Goal: Ask a question

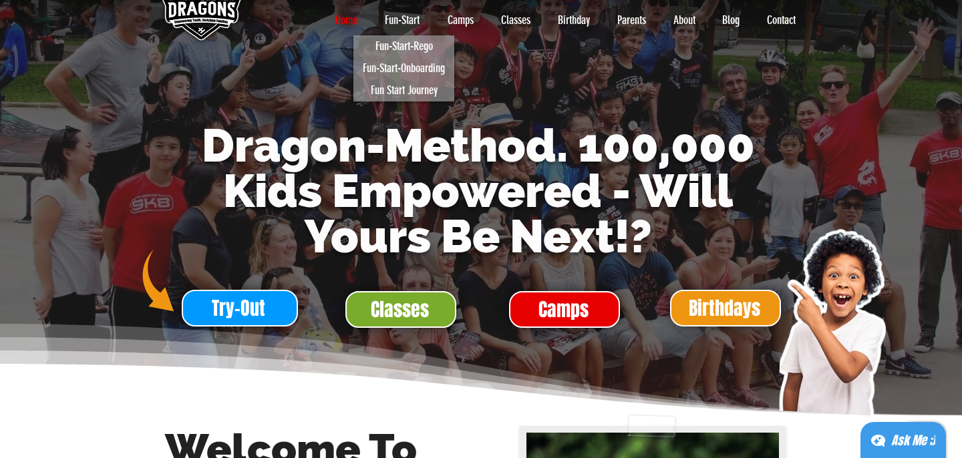
scroll to position [135, 0]
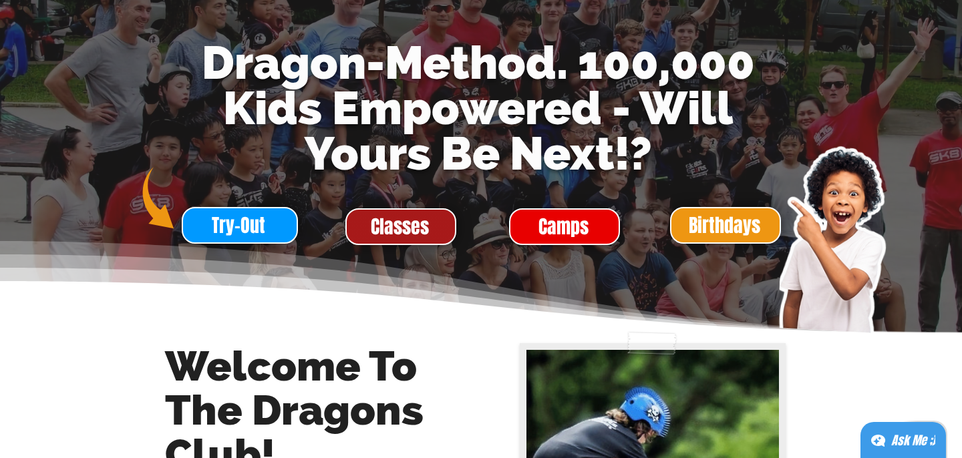
click at [419, 230] on span "Classes" at bounding box center [400, 227] width 58 height 26
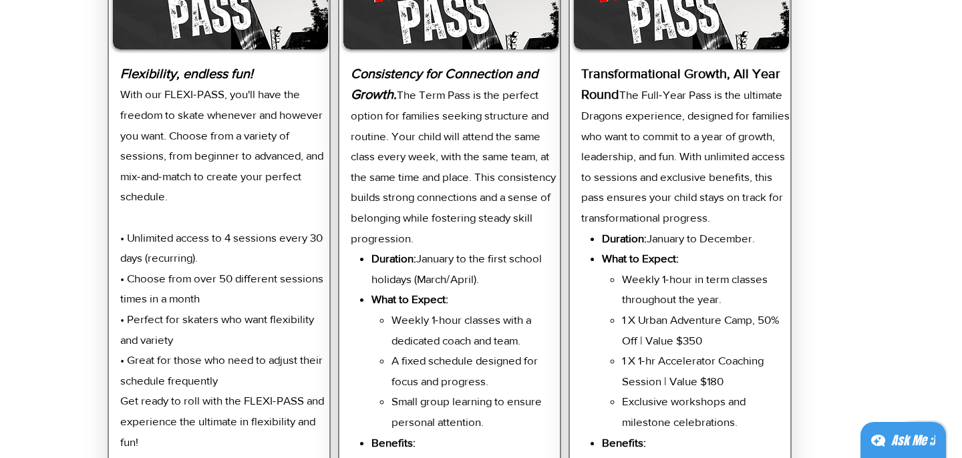
scroll to position [2832, 0]
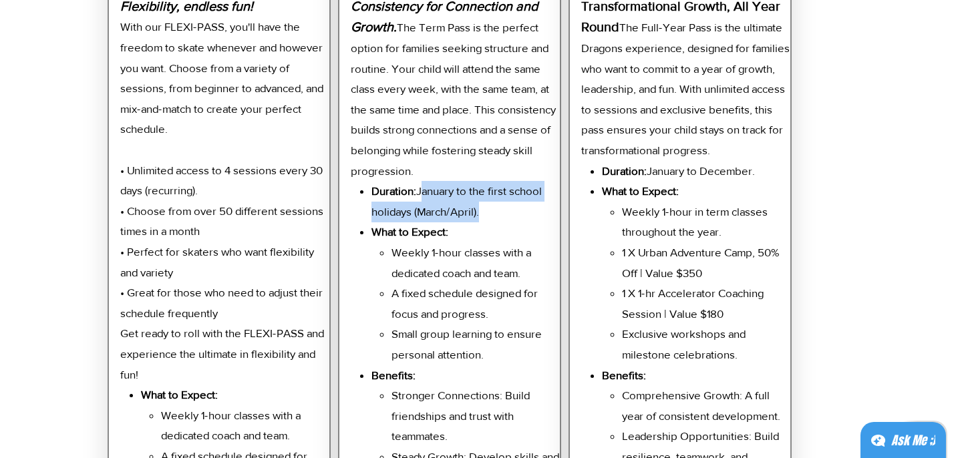
drag, startPoint x: 423, startPoint y: 183, endPoint x: 518, endPoint y: 212, distance: 99.1
click at [518, 212] on p "Duration: January to the first school holidays (March/April)." at bounding box center [465, 201] width 189 height 41
click at [524, 242] on p "Weekly 1-hour classes with a dedicated coach and team." at bounding box center [475, 262] width 169 height 41
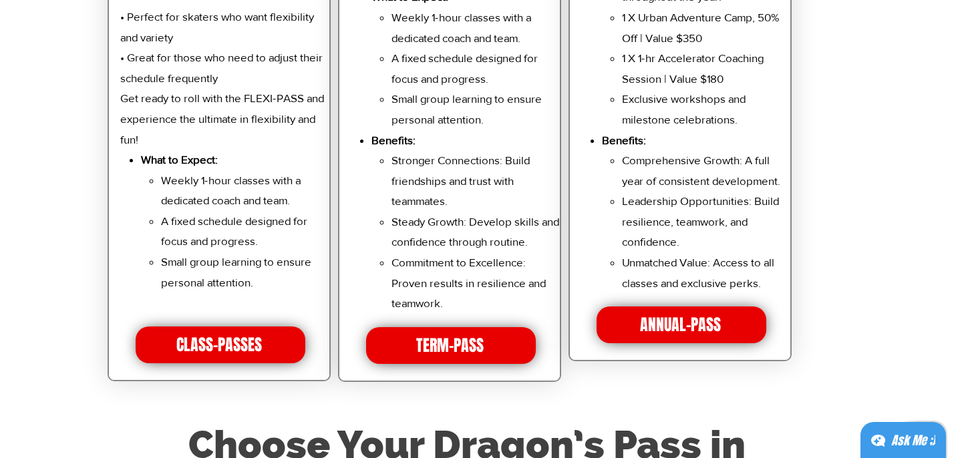
scroll to position [3070, 0]
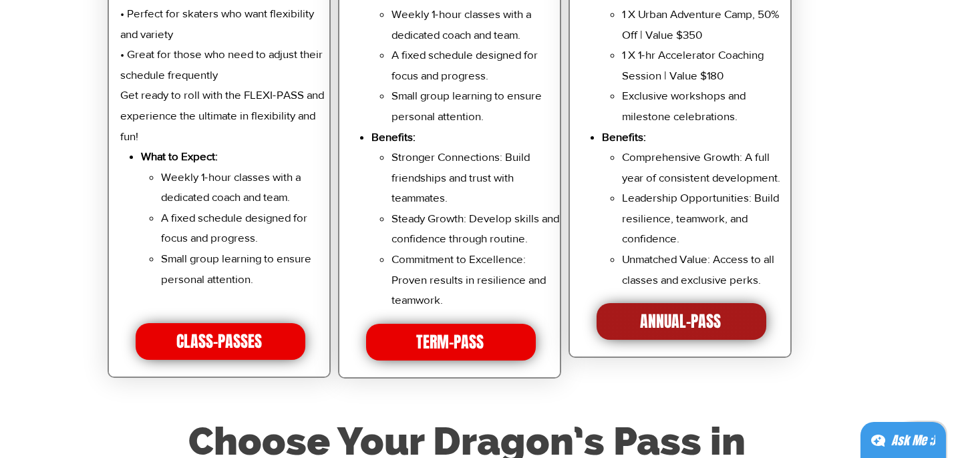
click at [723, 329] on span "ANNUAL-PASS" at bounding box center [681, 321] width 170 height 37
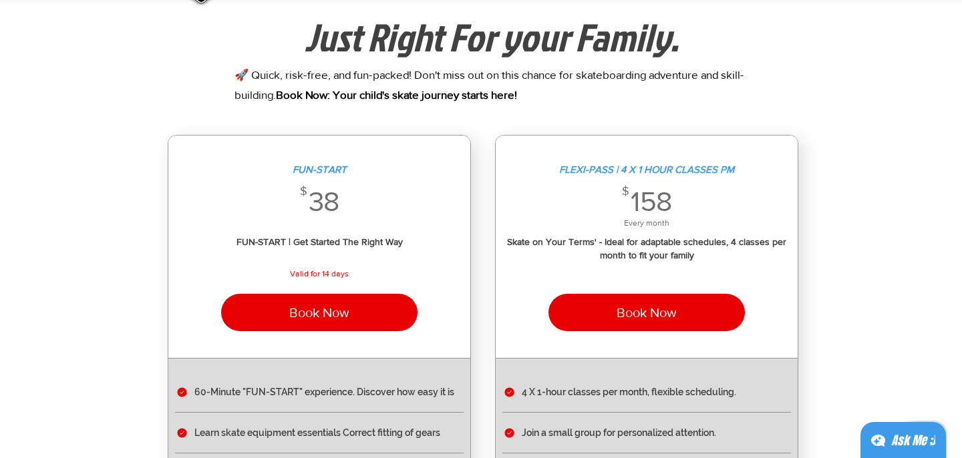
scroll to position [17, 0]
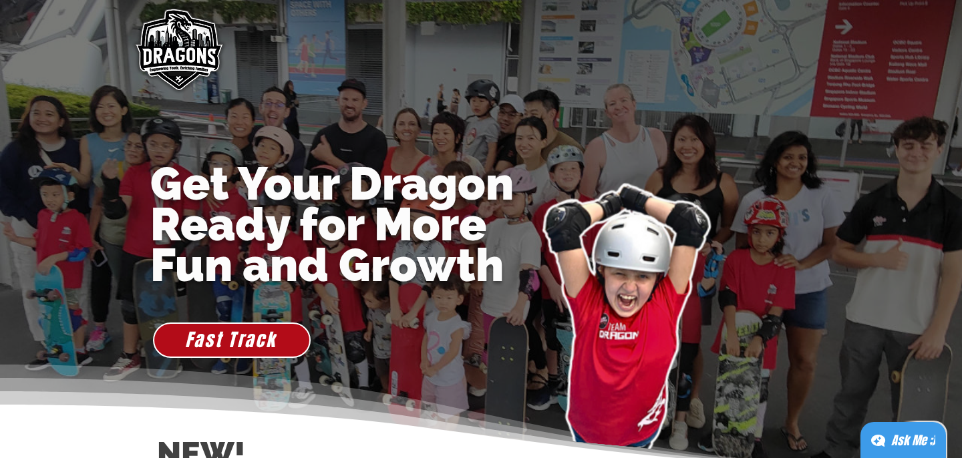
scroll to position [135, 0]
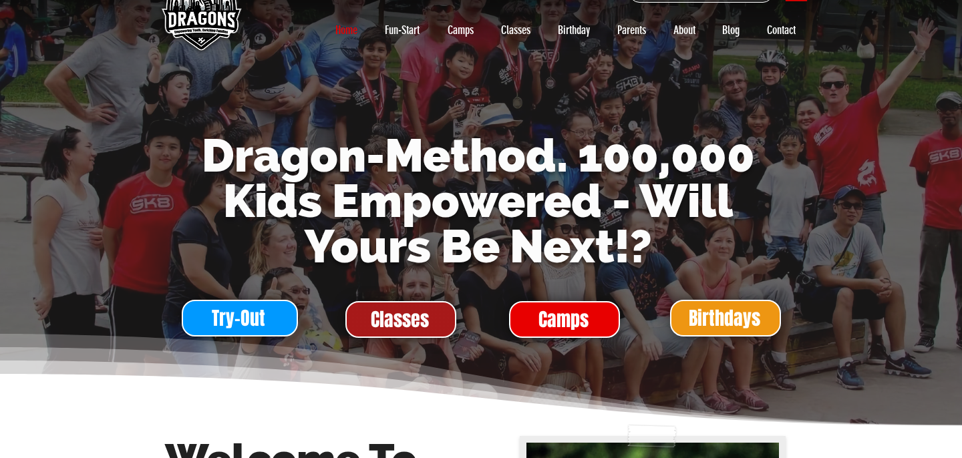
click at [425, 327] on span "Classes" at bounding box center [400, 320] width 58 height 26
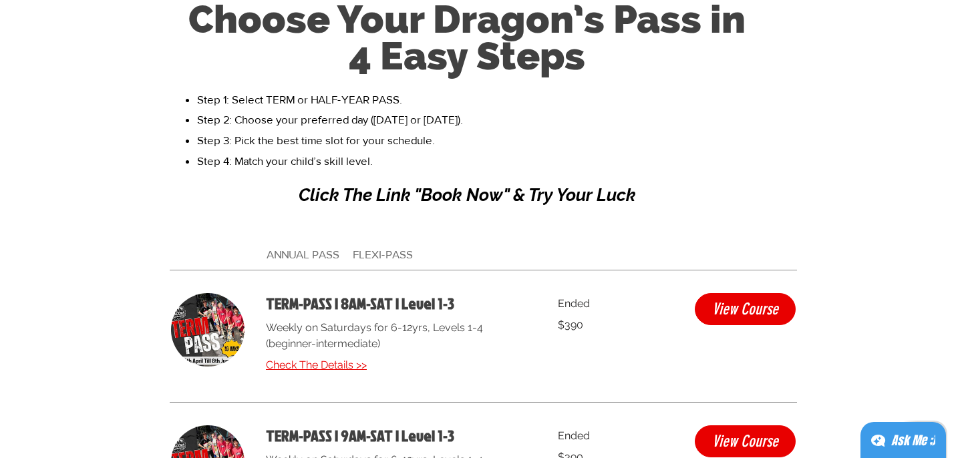
scroll to position [3597, 0]
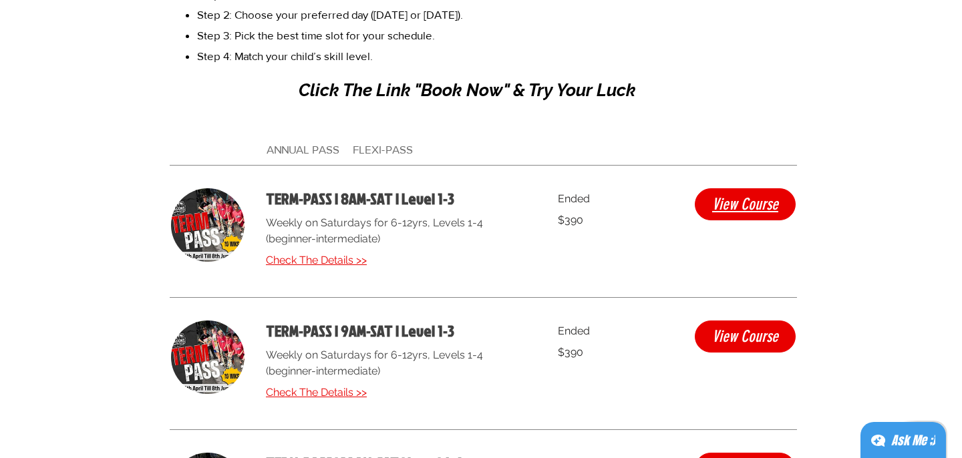
click at [721, 196] on span "View Course" at bounding box center [745, 204] width 66 height 16
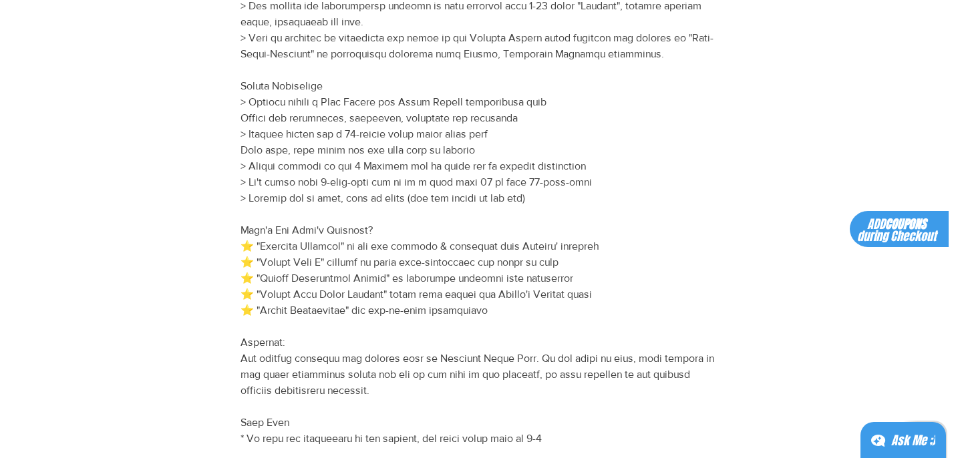
scroll to position [362, 0]
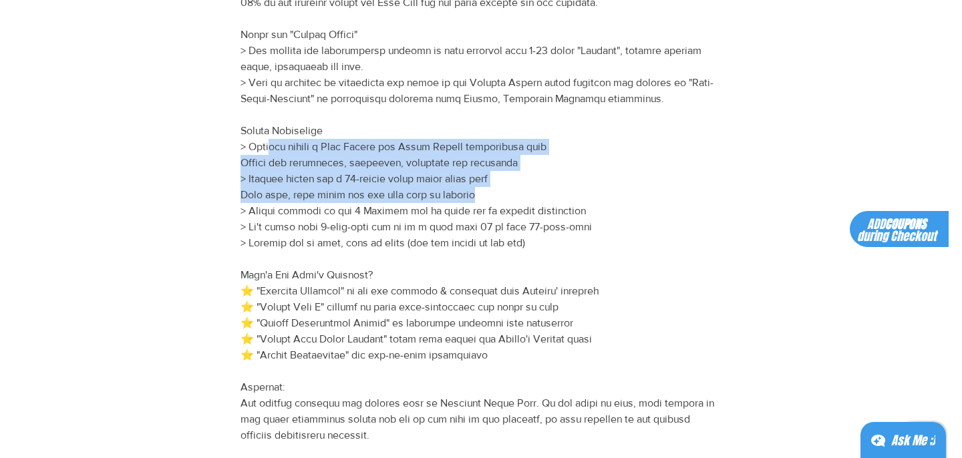
drag, startPoint x: 273, startPoint y: 150, endPoint x: 522, endPoint y: 188, distance: 252.8
click at [522, 188] on p "TERM-PASS | 8AM-SAT | Level 1-3 details" at bounding box center [480, 243] width 481 height 593
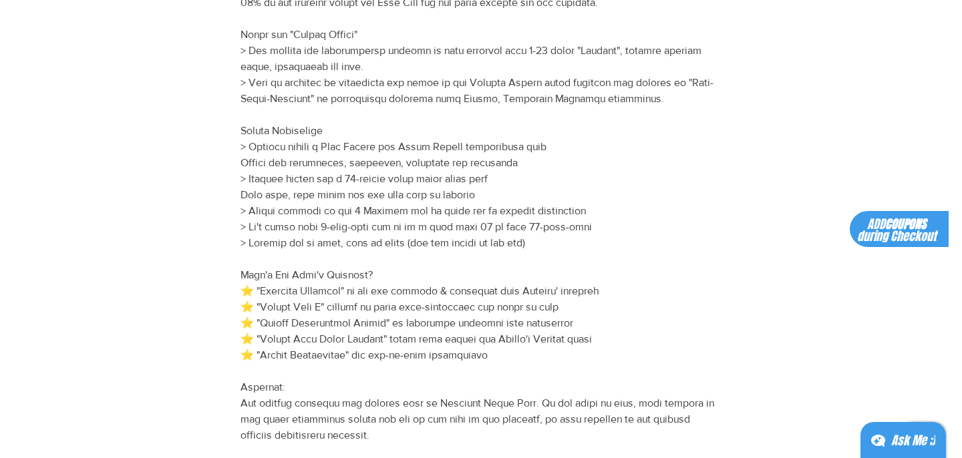
click at [522, 216] on p "TERM-PASS | 8AM-SAT | Level 1-3 details" at bounding box center [480, 243] width 481 height 593
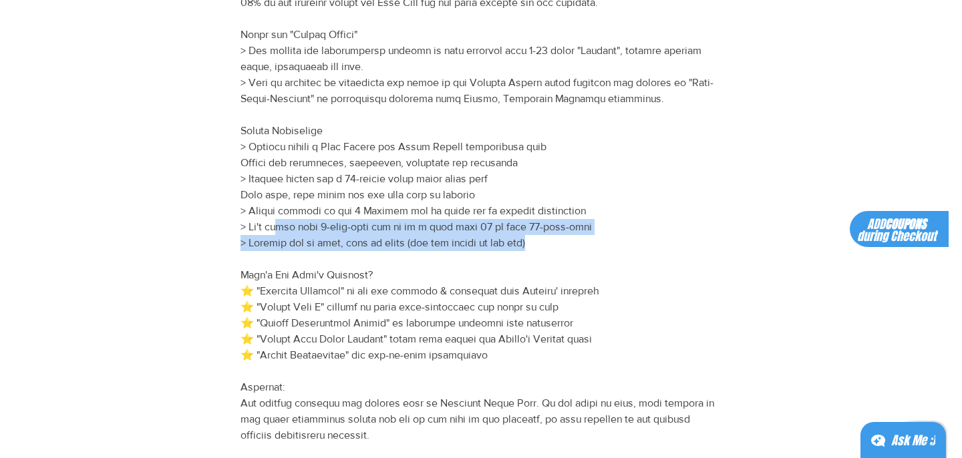
drag, startPoint x: 271, startPoint y: 225, endPoint x: 571, endPoint y: 241, distance: 300.3
click at [571, 241] on p "TERM-PASS | 8AM-SAT | Level 1-3 details" at bounding box center [480, 243] width 481 height 593
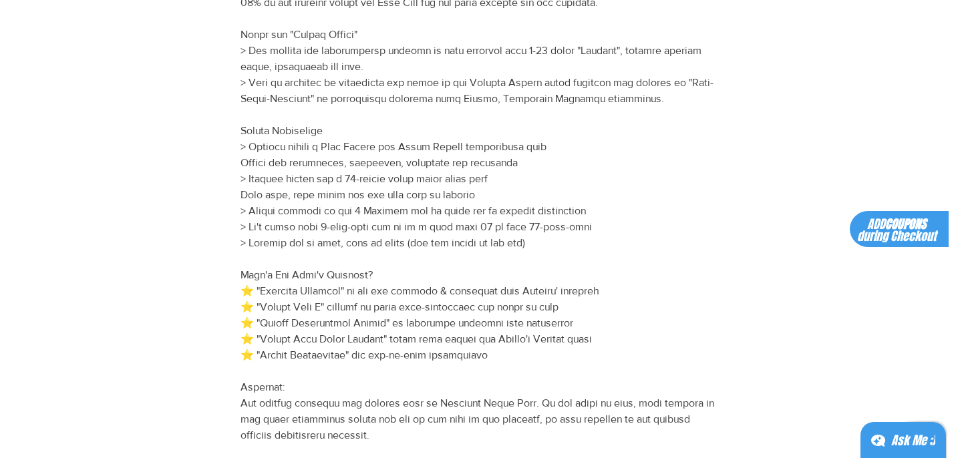
click at [573, 252] on p "TERM-PASS | 8AM-SAT | Level 1-3 details" at bounding box center [480, 243] width 481 height 593
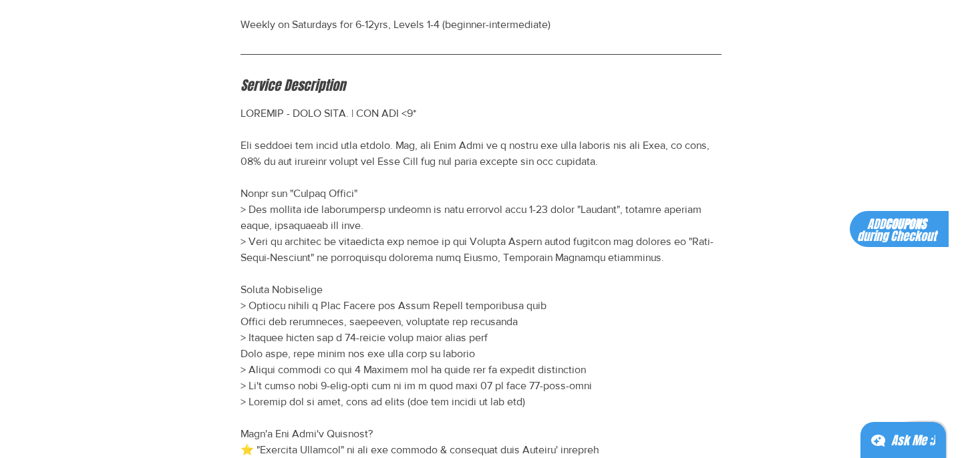
scroll to position [175, 0]
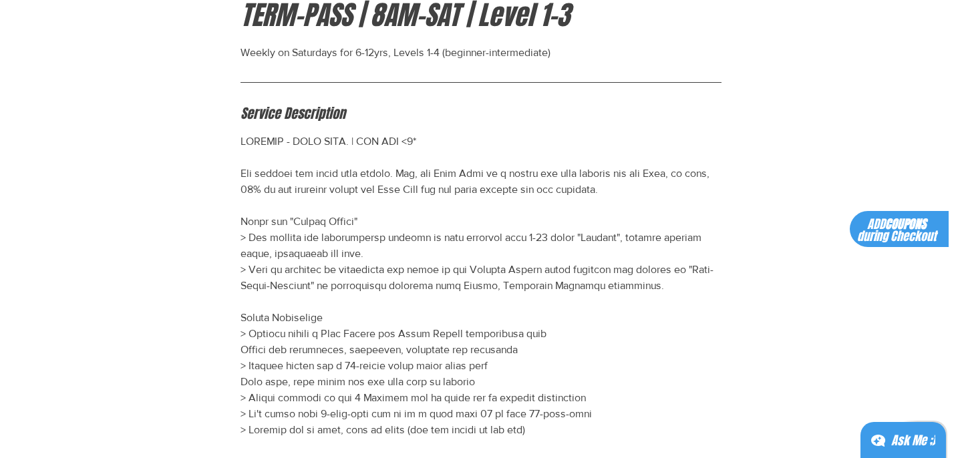
click at [573, 252] on p "TERM-PASS | 8AM-SAT | Level 1-3 details" at bounding box center [480, 430] width 481 height 593
drag, startPoint x: 425, startPoint y: 144, endPoint x: 369, endPoint y: 139, distance: 57.0
click at [369, 139] on p "TERM-PASS | 8AM-SAT | Level 1-3 details" at bounding box center [480, 430] width 481 height 593
click at [483, 161] on p "TERM-PASS | 8AM-SAT | Level 1-3 details" at bounding box center [480, 430] width 481 height 593
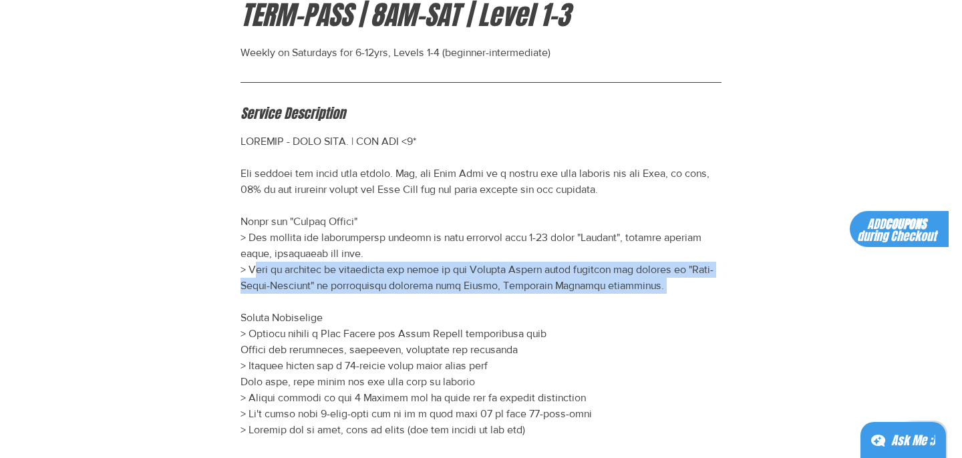
drag, startPoint x: 256, startPoint y: 271, endPoint x: 355, endPoint y: 298, distance: 101.9
click at [355, 298] on p "TERM-PASS | 8AM-SAT | Level 1-3 details" at bounding box center [480, 430] width 481 height 593
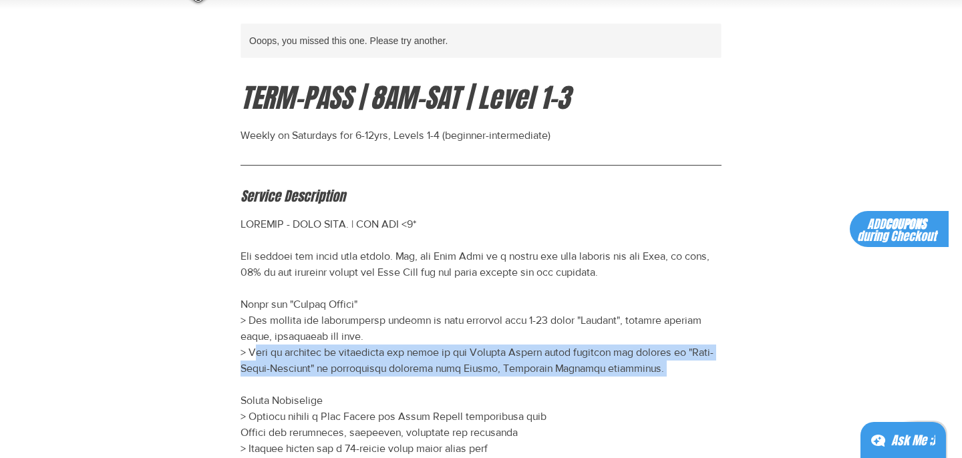
scroll to position [0, 0]
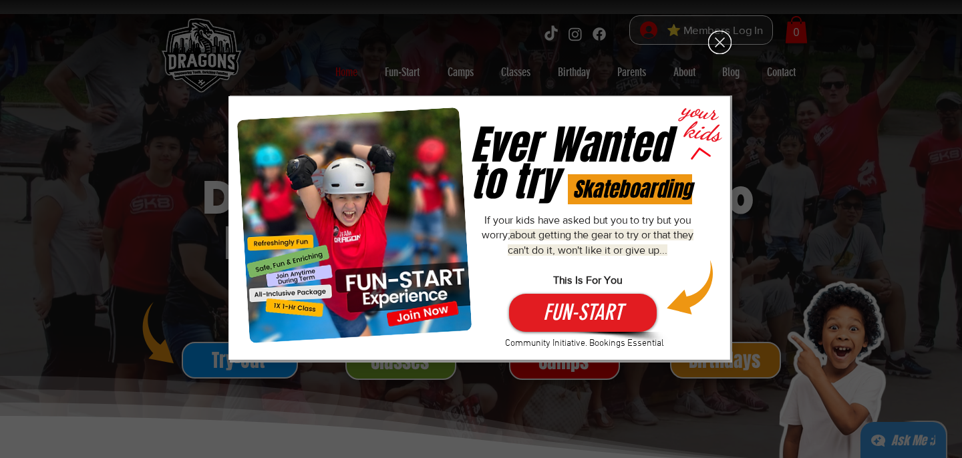
click at [806, 128] on div "Fun-Start-Free" at bounding box center [481, 229] width 962 height 458
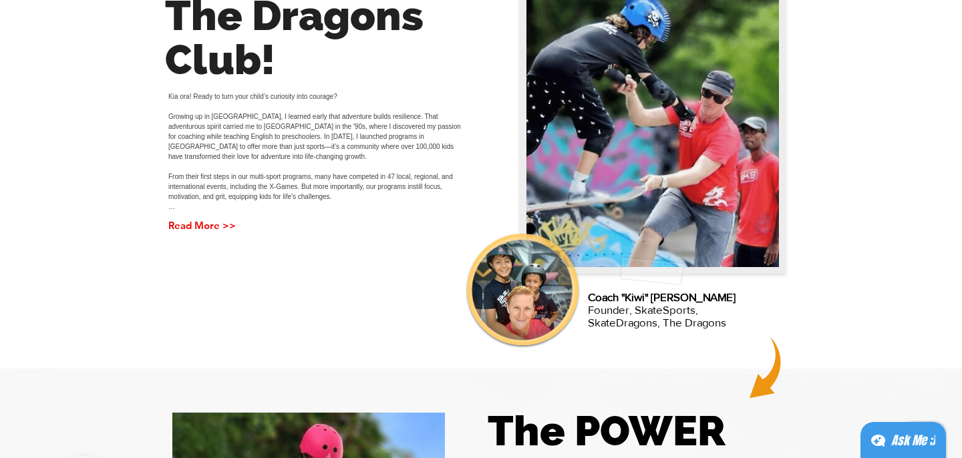
scroll to position [125, 0]
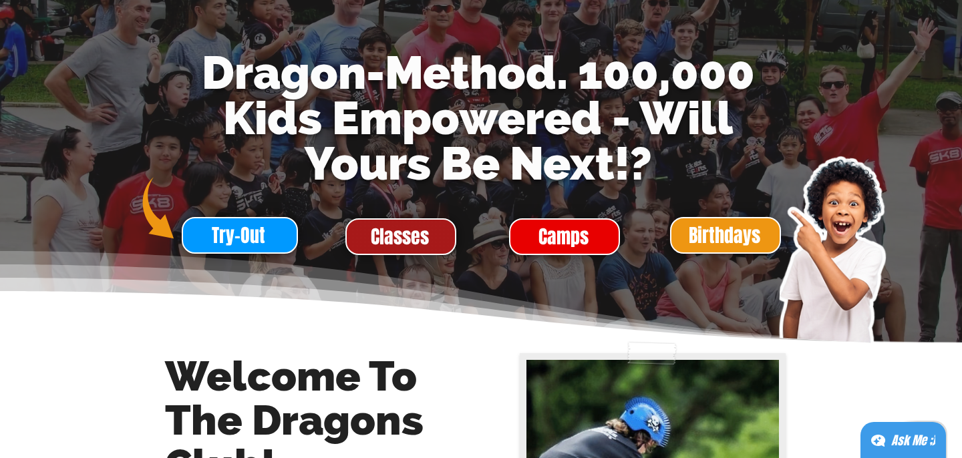
click at [374, 236] on span "Classes" at bounding box center [400, 237] width 58 height 26
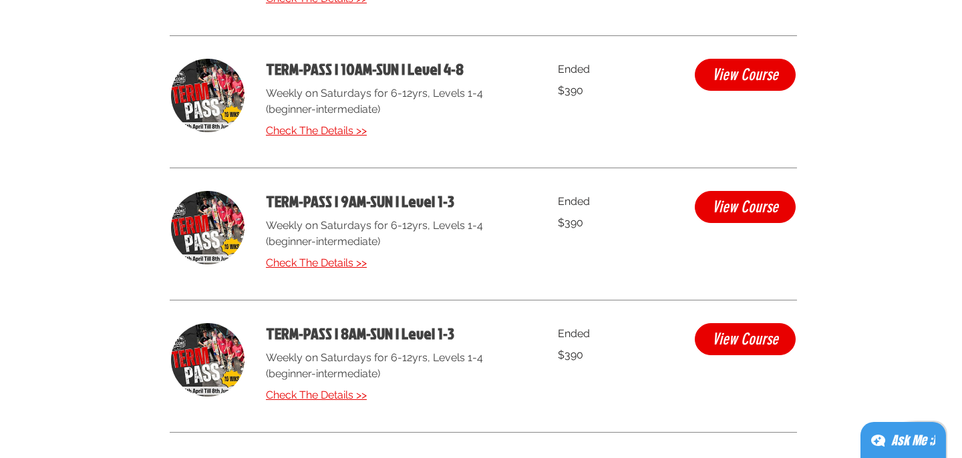
scroll to position [5356, 0]
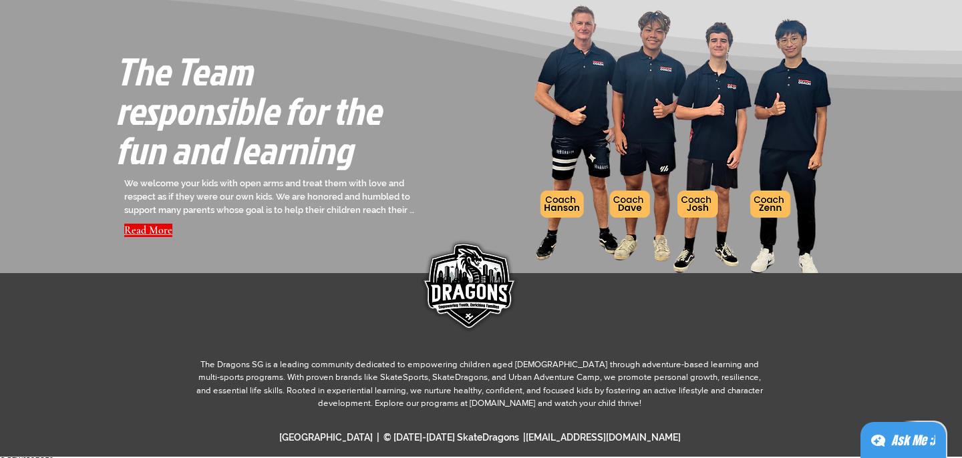
click at [901, 446] on div "Ask Me ;)" at bounding box center [913, 440] width 44 height 19
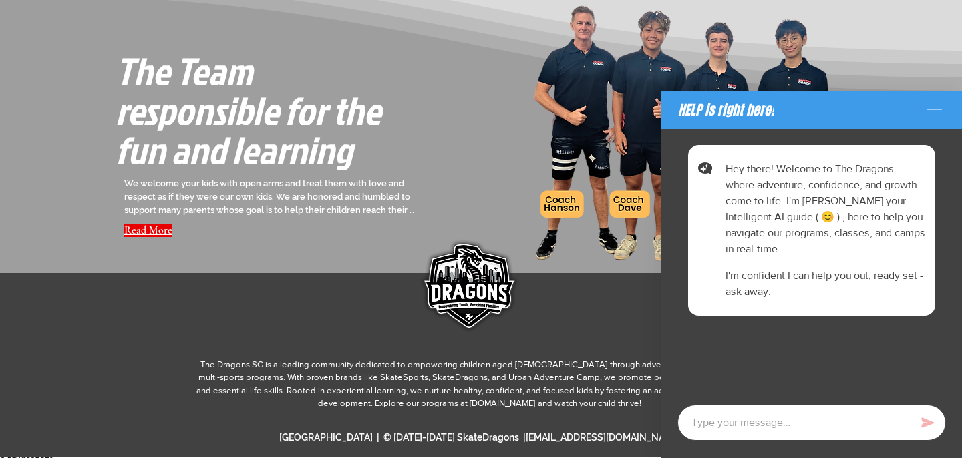
type textarea "x"
type textarea "I"
type textarea "x"
type textarea "Is"
type textarea "x"
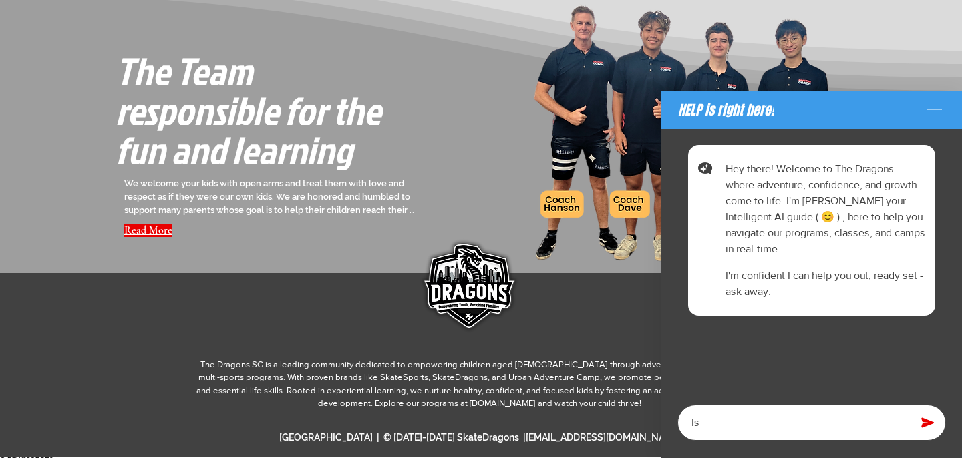
type textarea "Is"
type textarea "x"
type textarea "Is th"
type textarea "x"
type textarea "Is the"
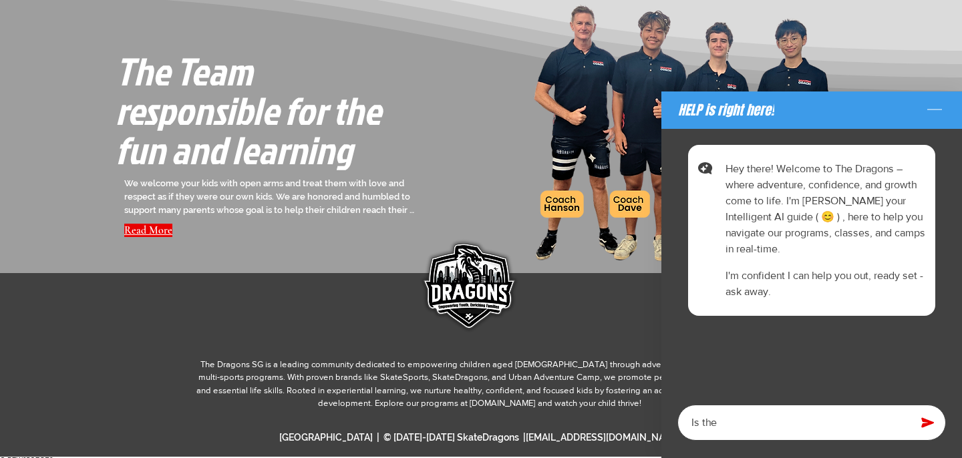
type textarea "x"
type textarea "Is the"
type textarea "x"
type textarea "Is the t"
type textarea "x"
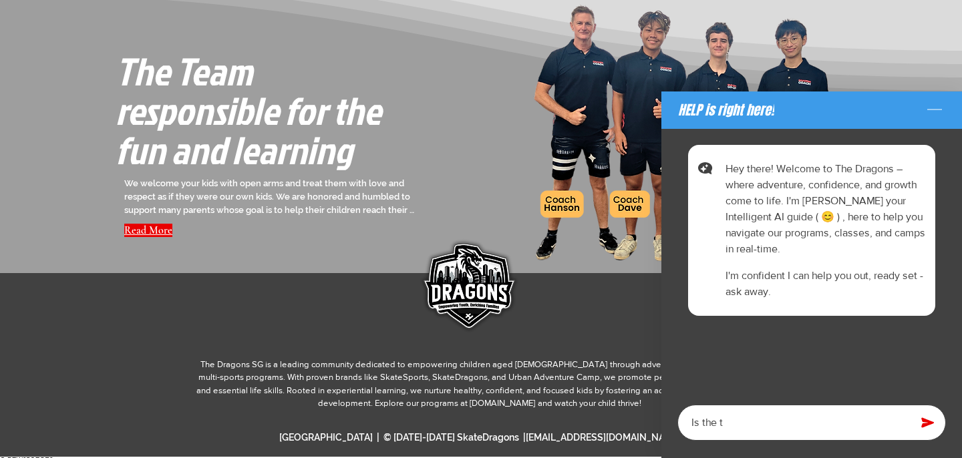
type textarea "Is the te"
type textarea "x"
type textarea "Is the ter"
type textarea "x"
type textarea "Is the term"
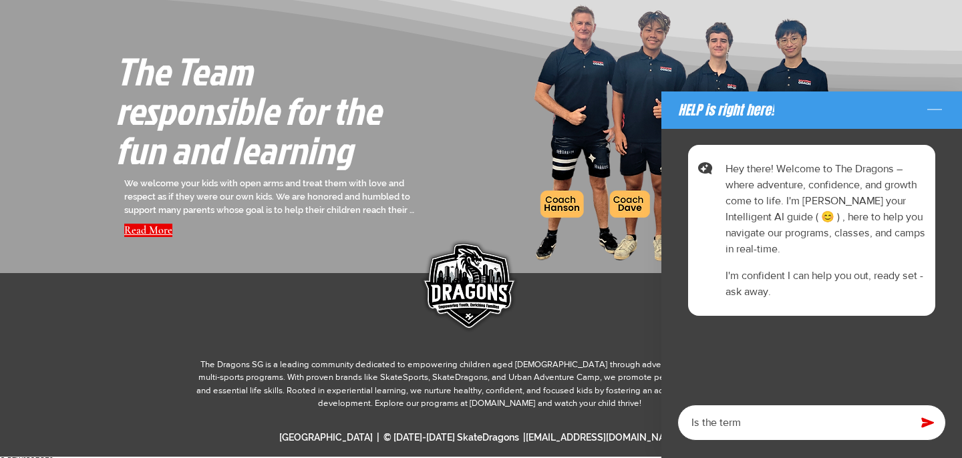
type textarea "x"
type textarea "Is the term"
type textarea "x"
type textarea "Is the term p"
type textarea "x"
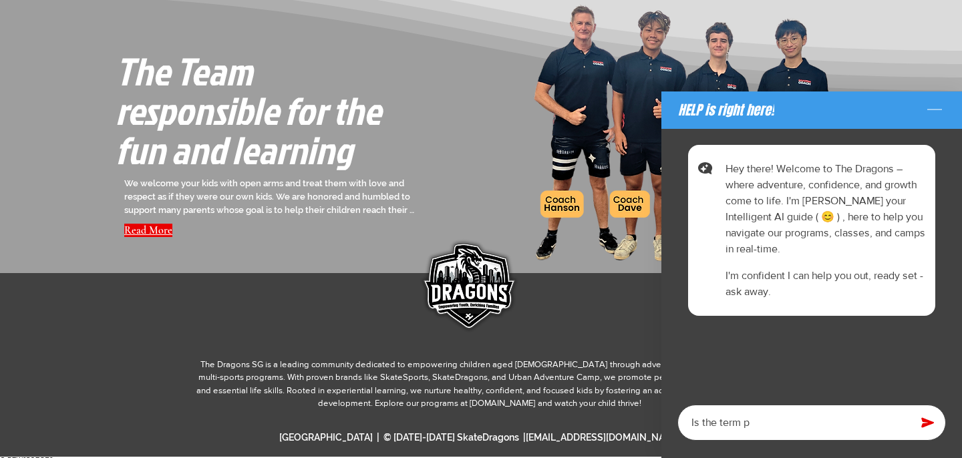
type textarea "Is the term pa"
type textarea "x"
type textarea "Is the term pas"
type textarea "x"
type textarea "Is the term pass"
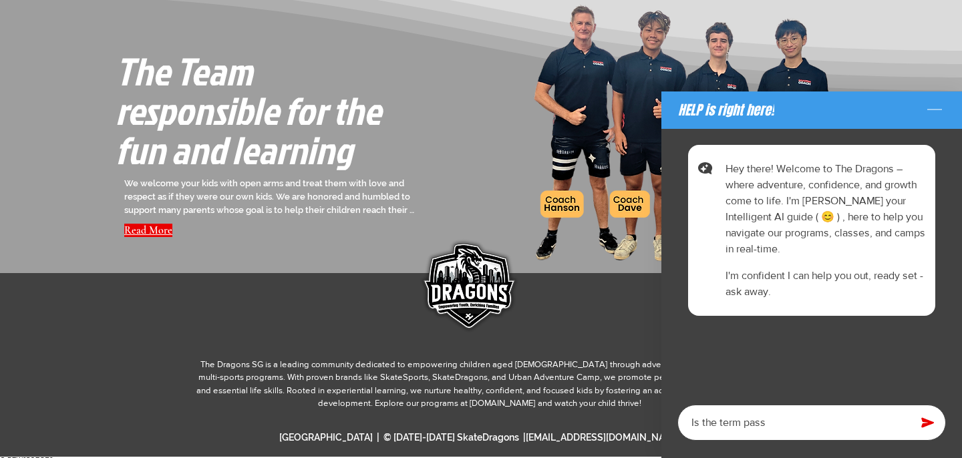
type textarea "x"
type textarea "Is the term pass"
type textarea "x"
type textarea "Is the term pass s"
type textarea "x"
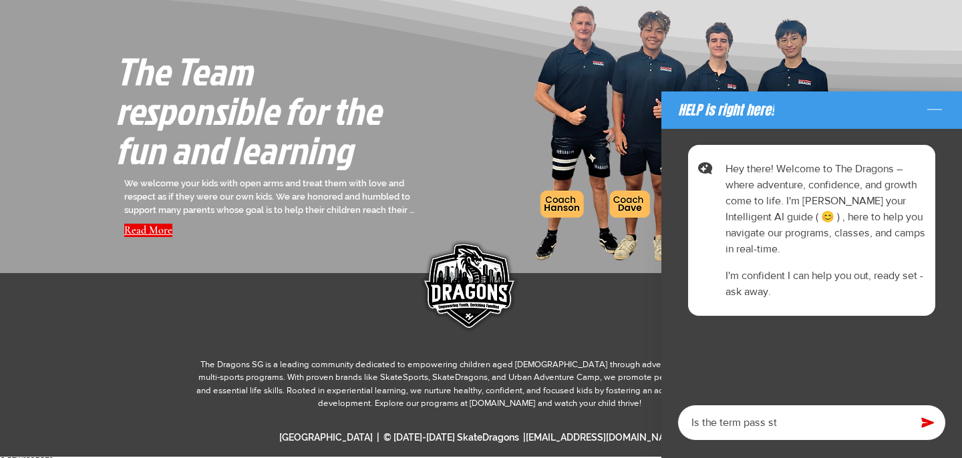
type textarea "Is the term pass sti"
type textarea "x"
type textarea "Is the term pass stil"
type textarea "x"
type textarea "Is the term pass still"
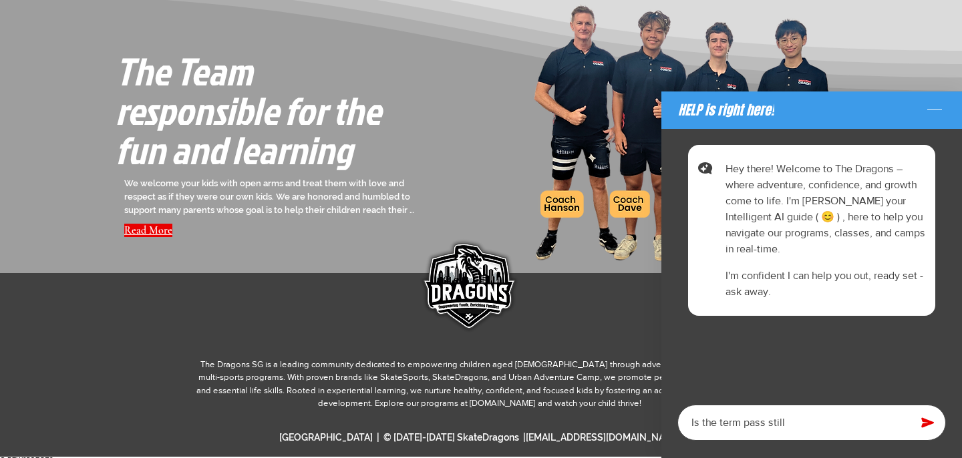
type textarea "x"
type textarea "Is the term pass still"
type textarea "x"
type textarea "Is the term pass still a"
type textarea "x"
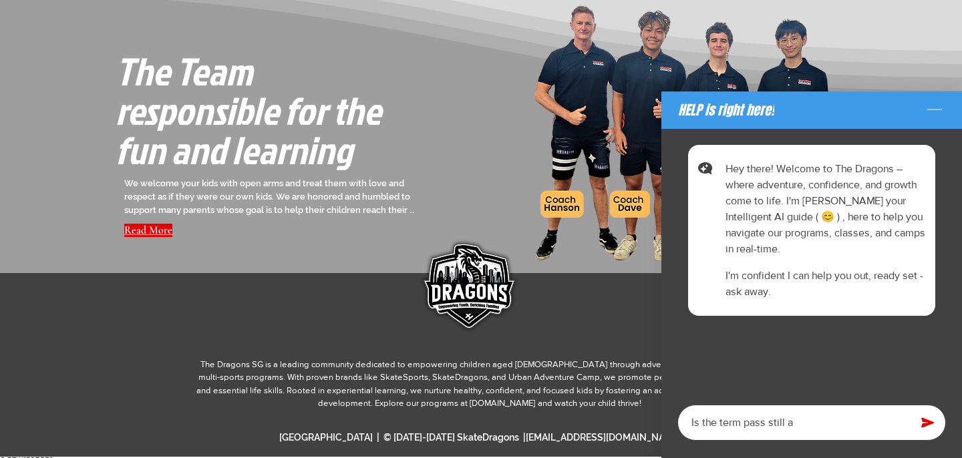
type textarea "Is the term pass still av"
type textarea "x"
type textarea "Is the term pass still ava"
type textarea "x"
type textarea "Is the term pass still avai"
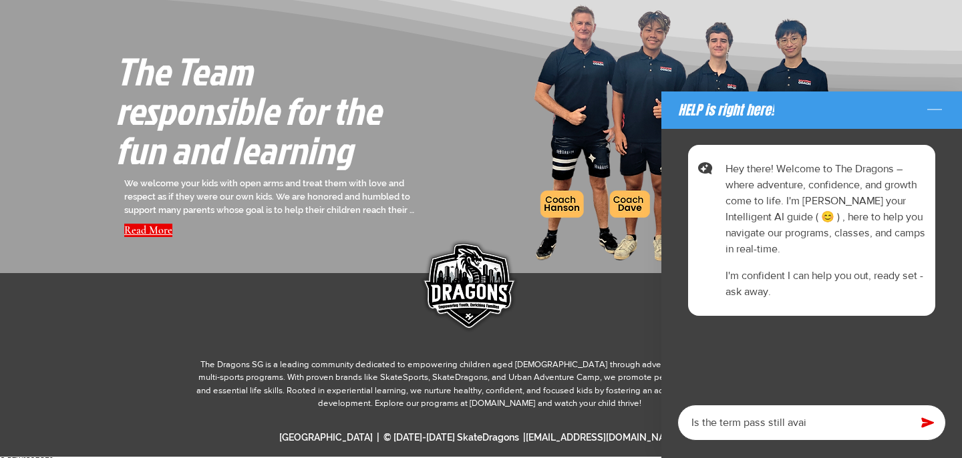
type textarea "x"
type textarea "Is the term pass still avaia"
type textarea "x"
type textarea "Is the term pass still avaial"
type textarea "x"
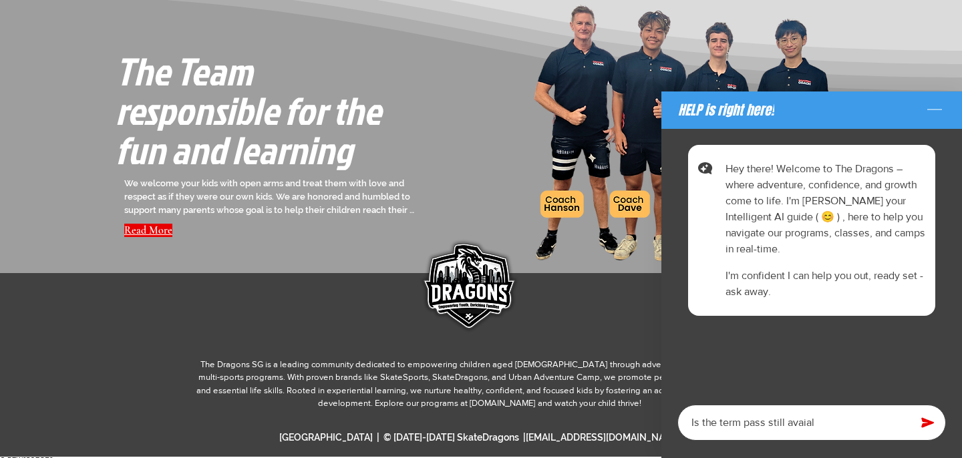
type textarea "Is the term pass still avaialb"
type textarea "x"
type textarea "Is the term pass still avaial"
type textarea "x"
type textarea "Is the term pass still avaia"
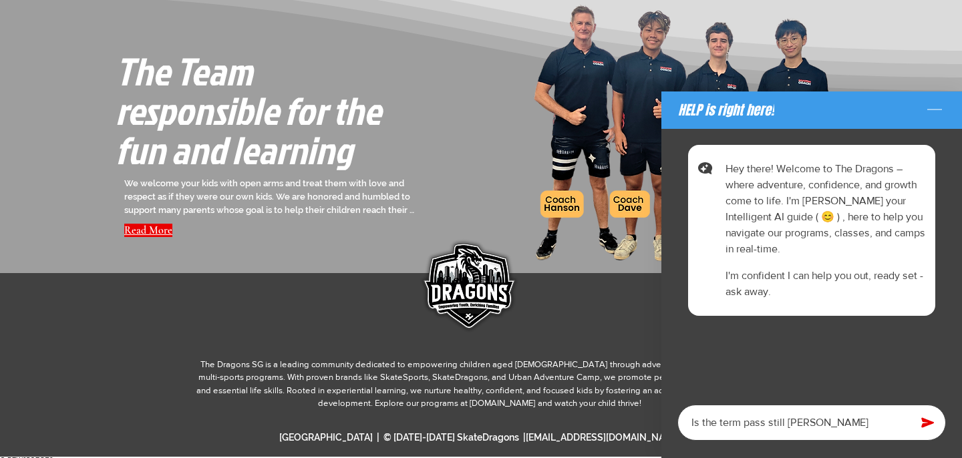
type textarea "x"
type textarea "Is the term pass still avai"
type textarea "x"
type textarea "Is the term pass still avail"
type textarea "x"
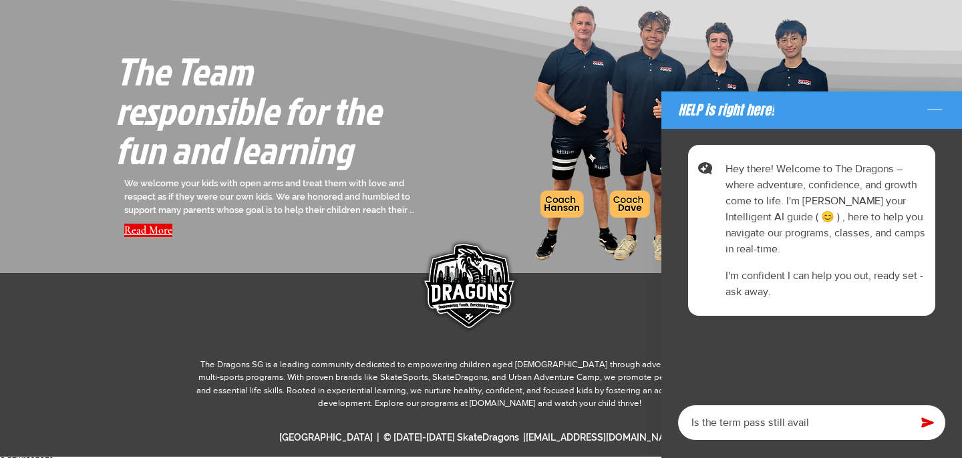
type textarea "Is the term pass still availa"
type textarea "x"
type textarea "Is the term pass still availab"
type textarea "x"
type textarea "Is the term pass still availabl"
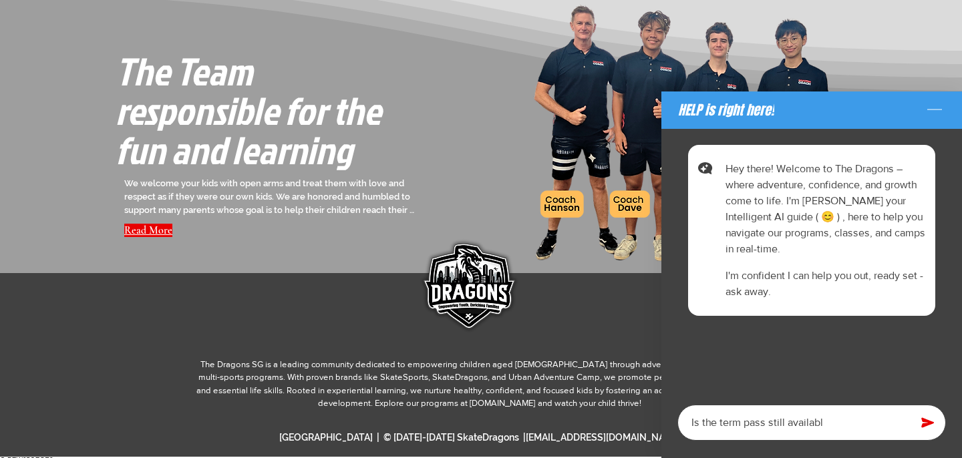
type textarea "x"
type textarea "Is the term pass still available"
type textarea "x"
type textarea "Is the term pass still available?"
type textarea "x"
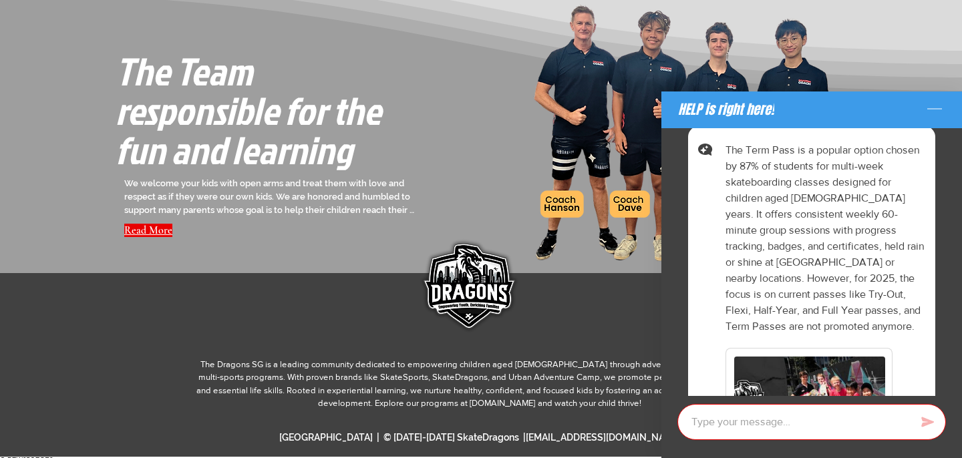
scroll to position [538, 0]
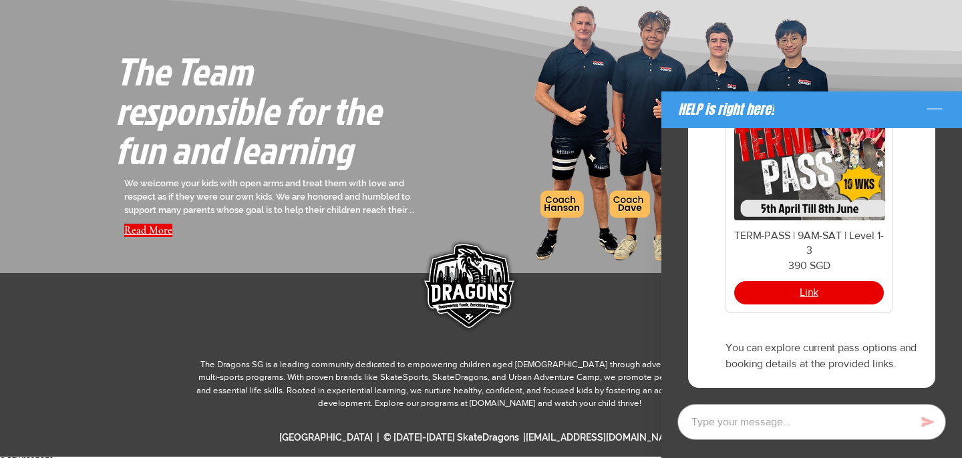
click at [828, 289] on button "Link" at bounding box center [809, 292] width 150 height 23
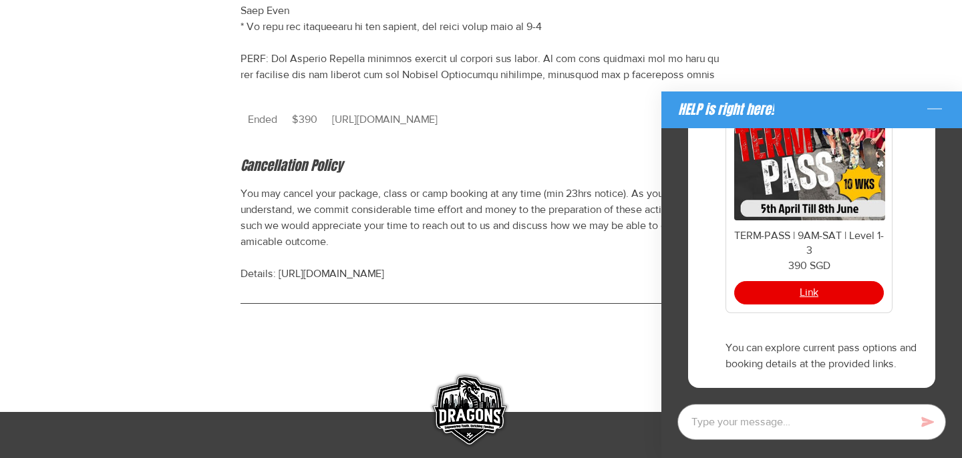
type textarea "x"
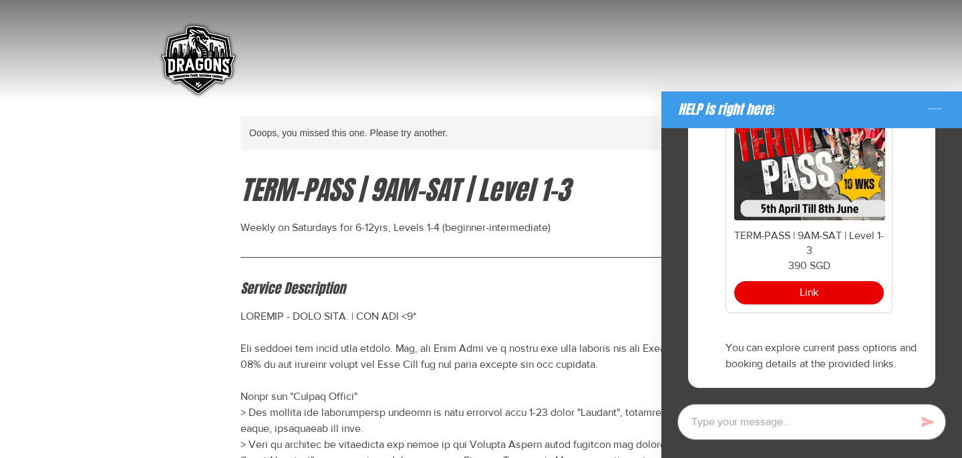
click at [940, 106] on icon "Minimize the chat" at bounding box center [934, 109] width 21 height 21
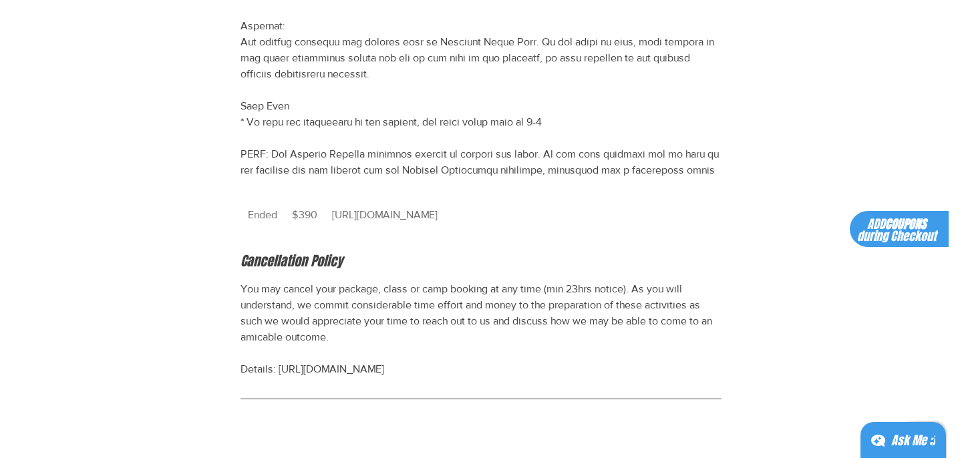
scroll to position [935, 0]
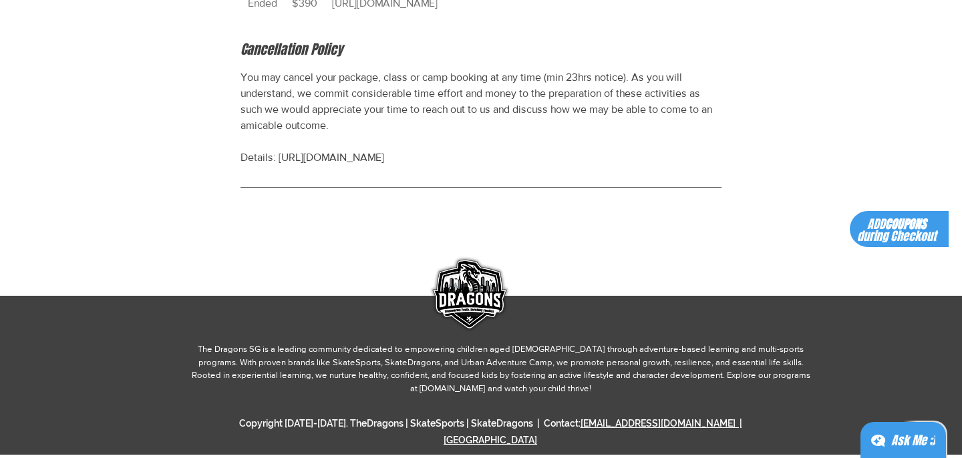
click at [669, 425] on link "[EMAIL_ADDRESS][DOMAIN_NAME] | [GEOGRAPHIC_DATA]" at bounding box center [593, 431] width 299 height 27
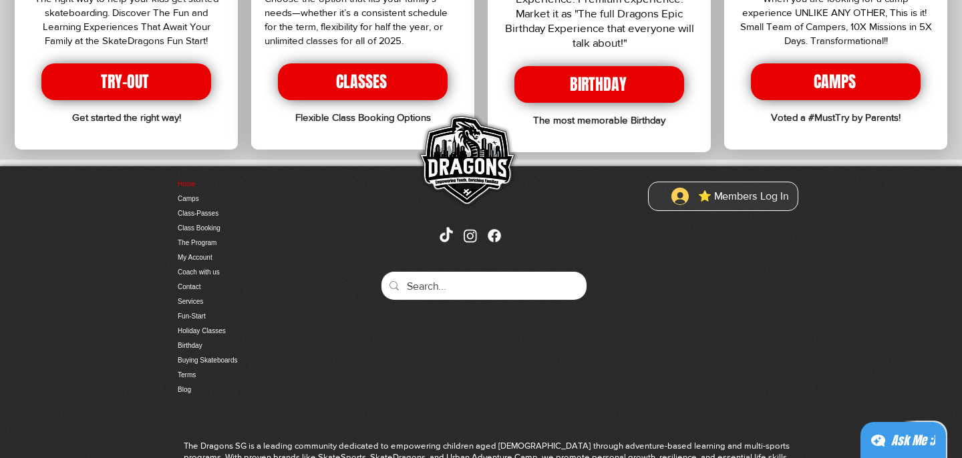
scroll to position [2820, 0]
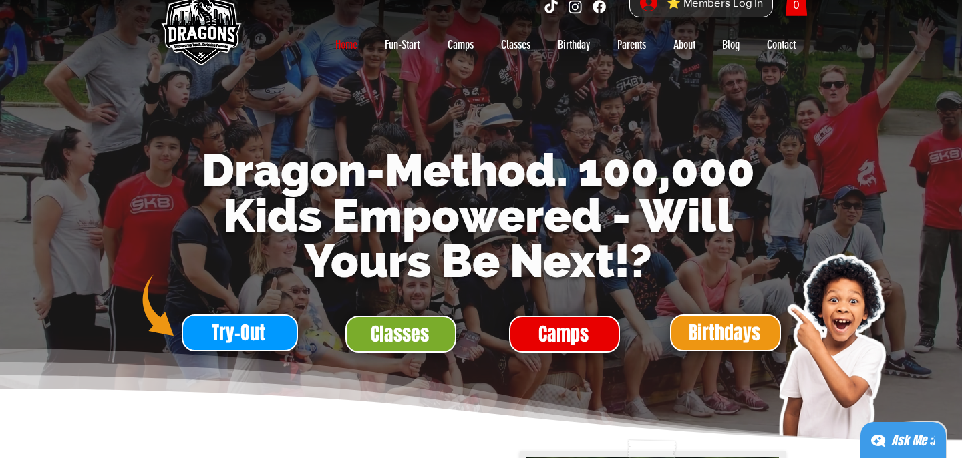
scroll to position [0, 0]
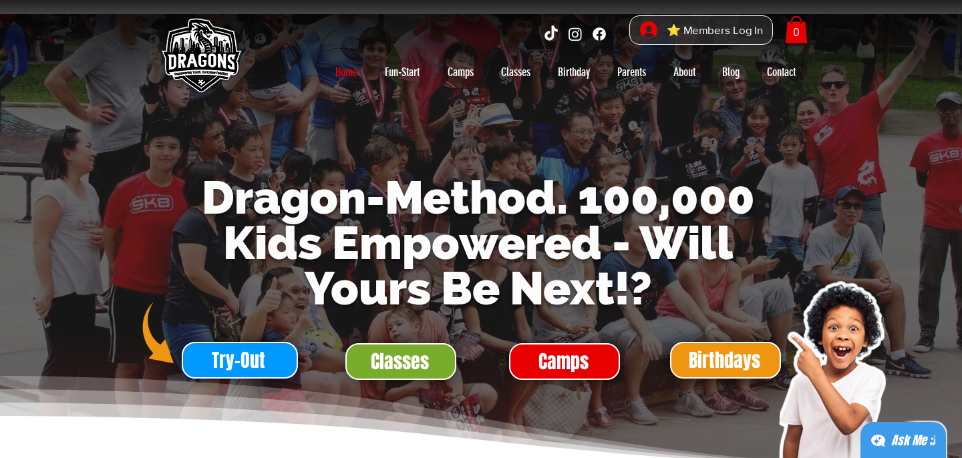
click at [570, 38] on img "Social Bar" at bounding box center [574, 33] width 17 height 17
